Goal: Task Accomplishment & Management: Use online tool/utility

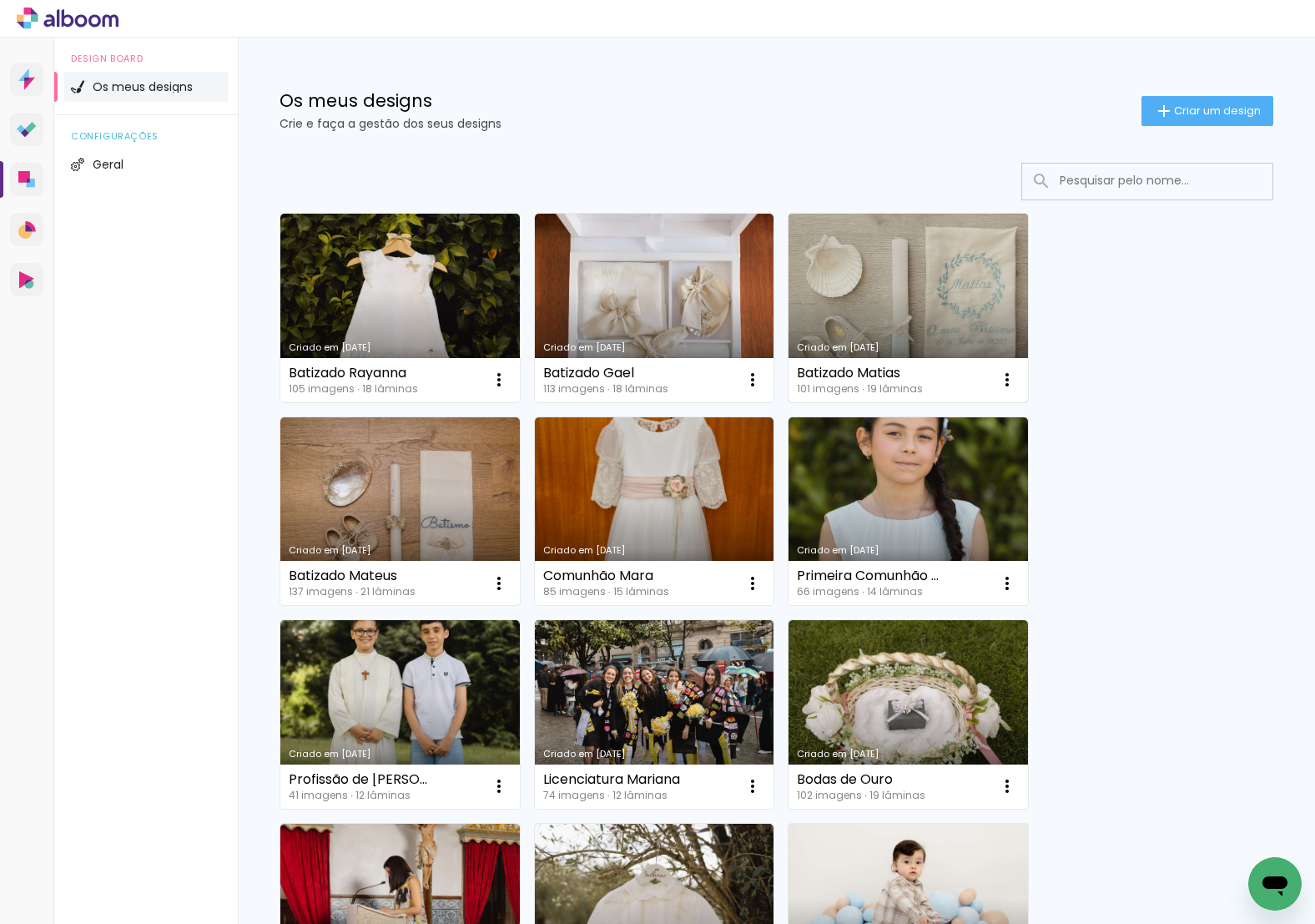
click at [859, 268] on link "Criado em [DATE]" at bounding box center [908, 308] width 239 height 189
